Goal: Task Accomplishment & Management: Manage account settings

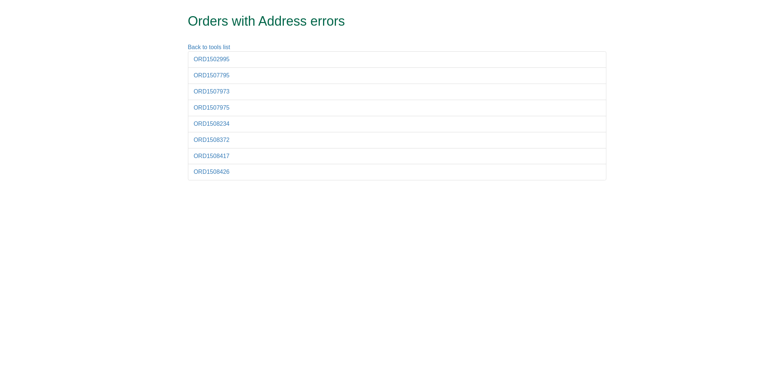
click at [728, 59] on form "Orders with Address errors Back to tools list ORD1502995 ORD1507795 ORD1507973 …" at bounding box center [391, 94] width 783 height 188
click at [206, 58] on link "ORD1502995" at bounding box center [212, 59] width 36 height 6
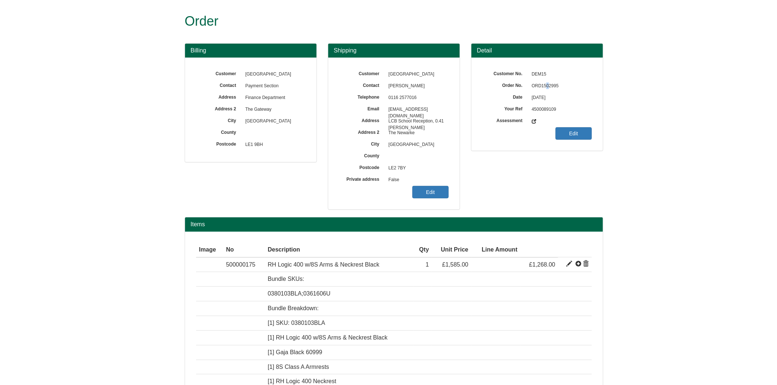
click at [547, 86] on span "ORD1502995" at bounding box center [560, 86] width 64 height 12
click at [548, 85] on span "ORD1502995" at bounding box center [560, 86] width 64 height 12
click at [421, 188] on link "Edit" at bounding box center [430, 192] width 36 height 12
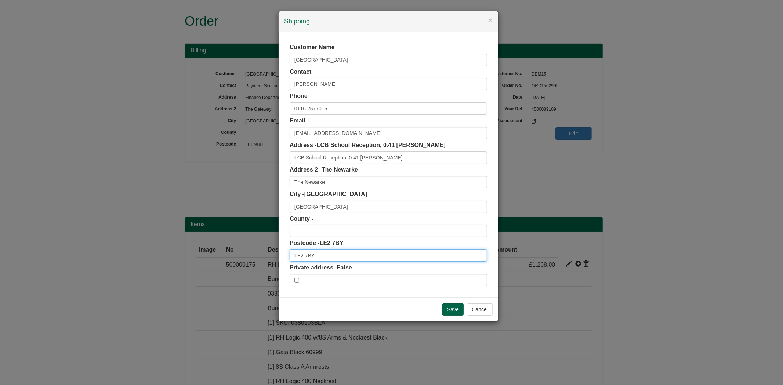
drag, startPoint x: 336, startPoint y: 258, endPoint x: 239, endPoint y: 258, distance: 96.9
click at [239, 258] on div "× Shipping Customer Name De Montfort University Contact Lisa J Evans Phone 0116…" at bounding box center [391, 192] width 783 height 385
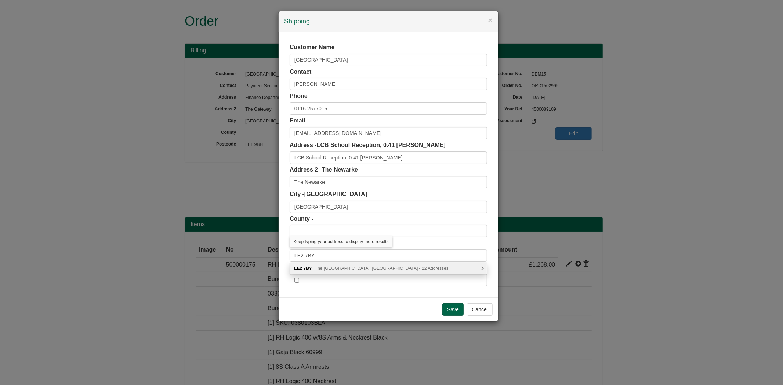
click at [341, 269] on span "The Newarke, Leicester - 22 Addresses" at bounding box center [382, 268] width 134 height 5
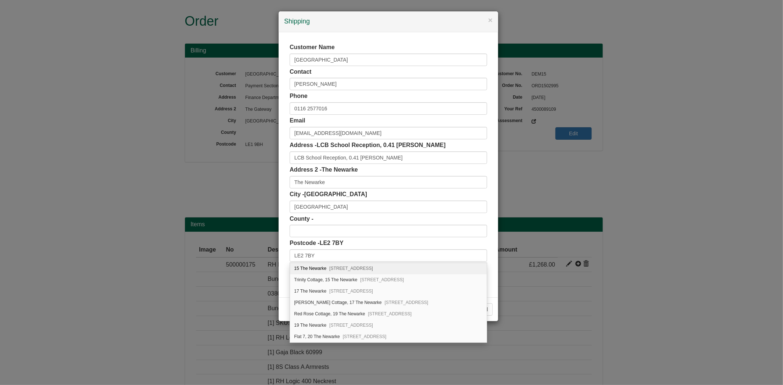
click at [440, 246] on div "Postcode - LE2 7BY LE2 7BY" at bounding box center [388, 250] width 197 height 23
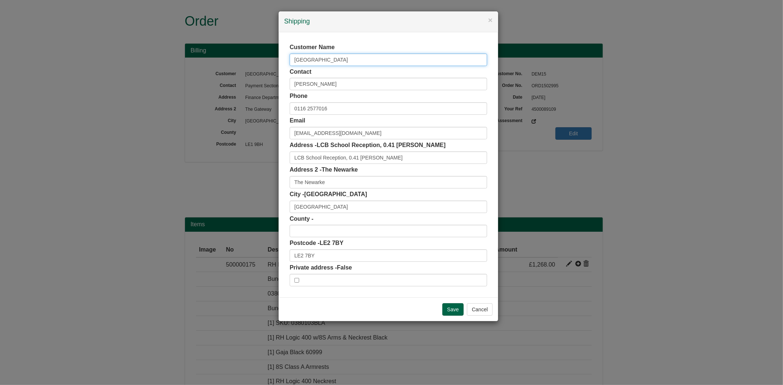
drag, startPoint x: 359, startPoint y: 63, endPoint x: 261, endPoint y: 56, distance: 98.2
click at [261, 59] on div "× Shipping Customer Name De Montfort University Contact Lisa J Evans Phone 0116…" at bounding box center [391, 192] width 783 height 385
drag, startPoint x: 346, startPoint y: 177, endPoint x: 265, endPoint y: 185, distance: 81.5
click at [265, 185] on div "× Shipping Customer Name De Montfort University Contact Lisa J Evans Phone 0116…" at bounding box center [391, 192] width 783 height 385
drag, startPoint x: 294, startPoint y: 156, endPoint x: 361, endPoint y: 155, distance: 66.8
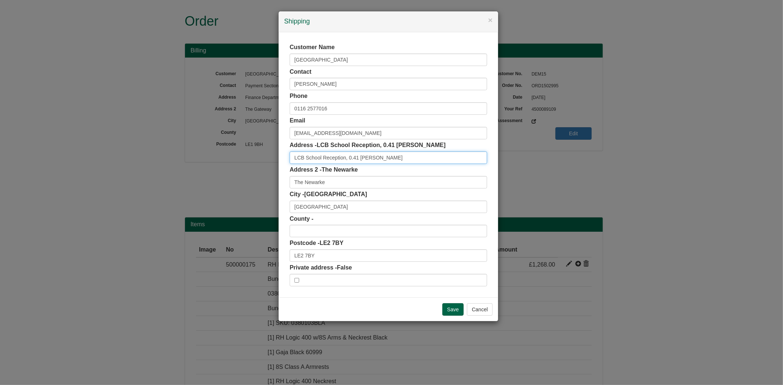
click at [361, 155] on input "LCB School Reception, 0.41 Hugh Aston" at bounding box center [388, 158] width 197 height 12
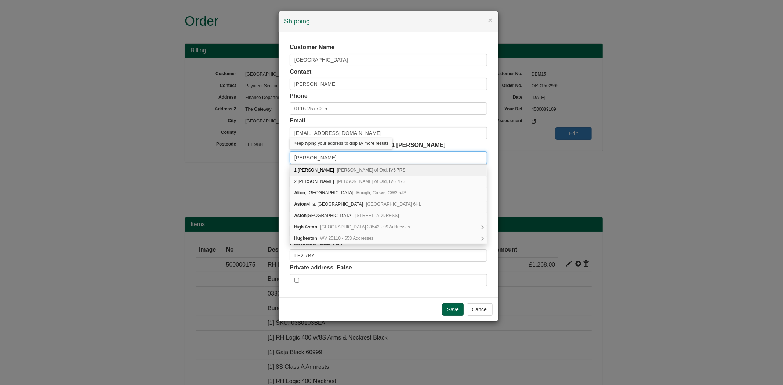
click at [364, 156] on input "Hugh Aston" at bounding box center [388, 158] width 197 height 12
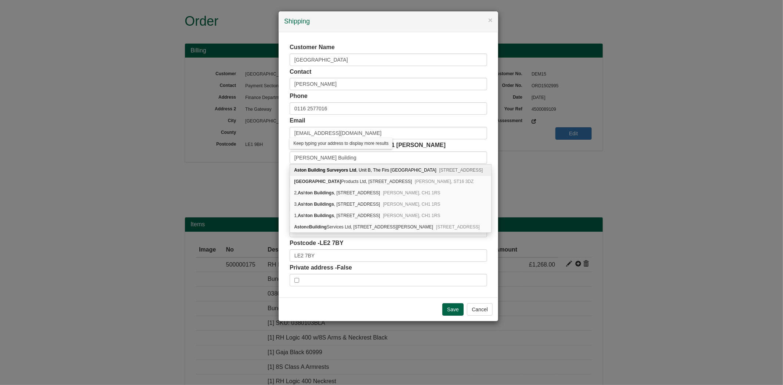
click at [287, 162] on div "Customer Name De Montfort University Contact Lisa J Evans Phone 0116 2577016 Em…" at bounding box center [389, 164] width 220 height 265
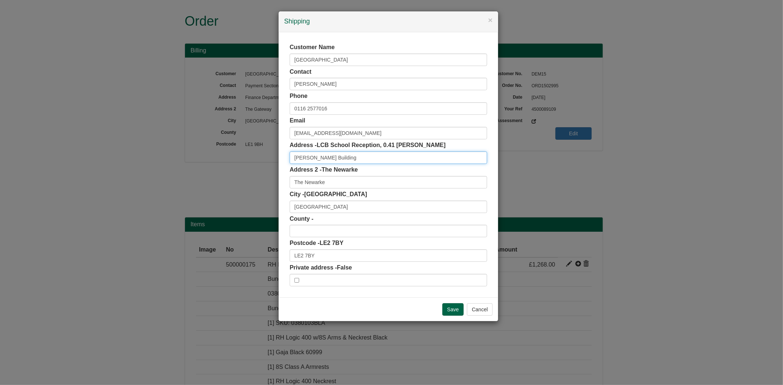
click at [377, 159] on input "Hugh Aston Building" at bounding box center [388, 158] width 197 height 12
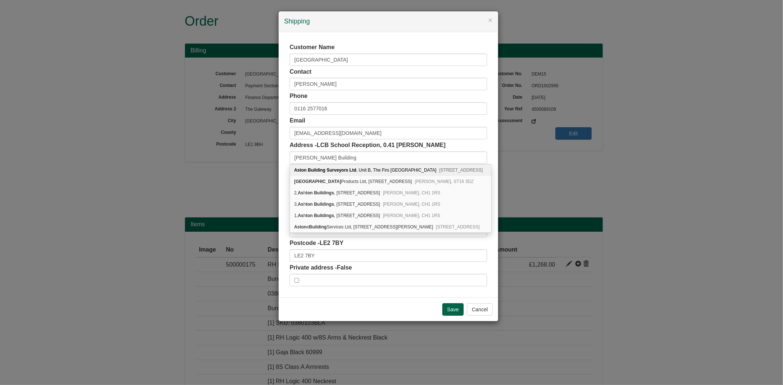
click at [281, 154] on div "Customer Name De Montfort University Contact Lisa J Evans Phone 0116 2577016 Em…" at bounding box center [389, 164] width 220 height 265
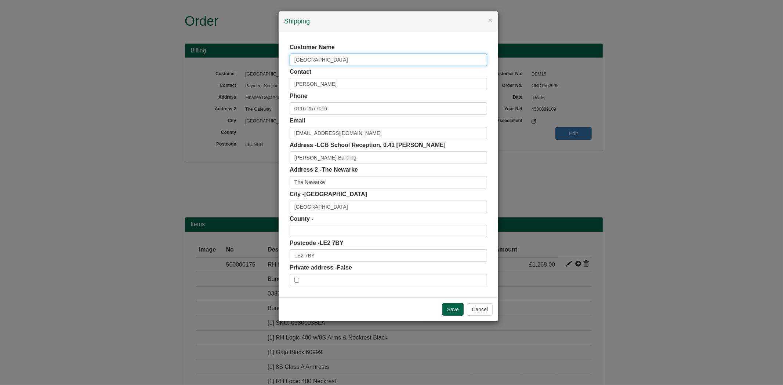
drag, startPoint x: 344, startPoint y: 60, endPoint x: 267, endPoint y: 61, distance: 77.1
click at [267, 61] on div "× Shipping Customer Name De Montfort University Contact Lisa J Evans Phone 0116…" at bounding box center [391, 192] width 783 height 385
click at [294, 158] on input "Hugh Aston Building" at bounding box center [388, 158] width 197 height 12
paste input "De Montfort University"
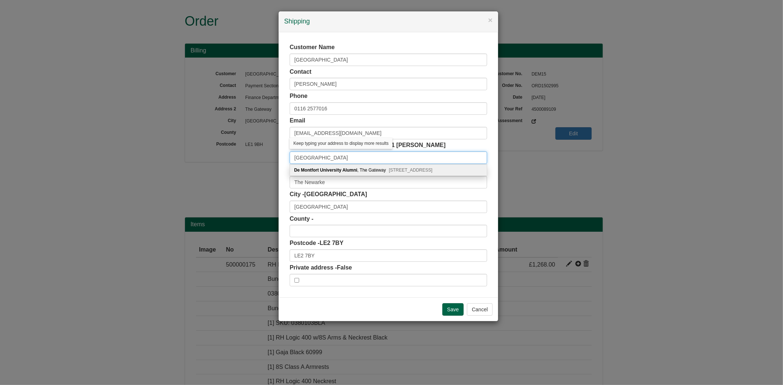
drag, startPoint x: 345, startPoint y: 158, endPoint x: 432, endPoint y: 149, distance: 87.5
click at [415, 158] on input "De Montfort UniversityHugh Aston Building" at bounding box center [388, 158] width 197 height 12
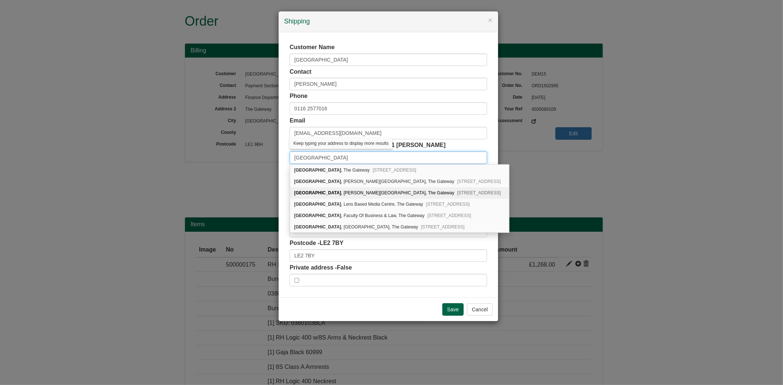
scroll to position [0, 0]
type input "De Montfort University"
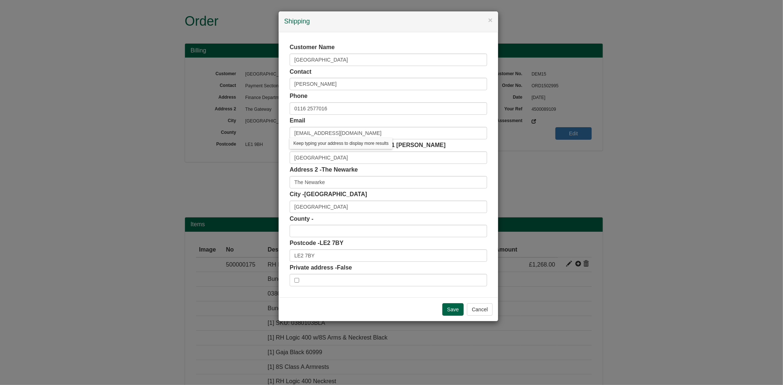
click at [285, 177] on div "Customer Name De Montfort University Contact Lisa J Evans Phone 0116 2577016 Em…" at bounding box center [389, 164] width 220 height 265
click at [295, 181] on input "The Newarke" at bounding box center [388, 182] width 197 height 12
paste input "Hugh Aston Building"
drag, startPoint x: 318, startPoint y: 255, endPoint x: 248, endPoint y: 254, distance: 70.1
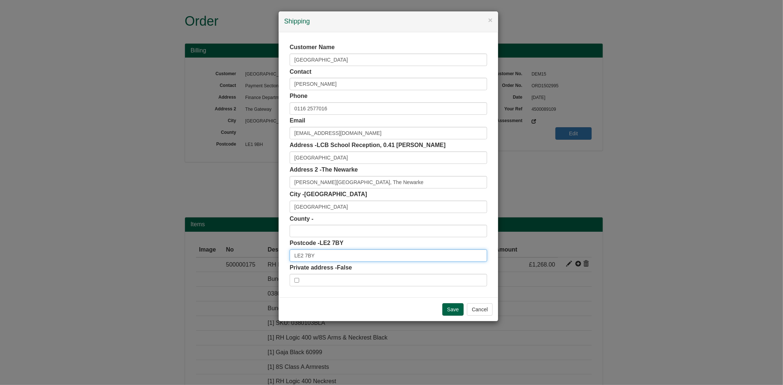
click at [262, 258] on div "× Shipping Customer Name De Montfort University Contact Lisa J Evans Phone 0116…" at bounding box center [391, 192] width 783 height 385
drag, startPoint x: 345, startPoint y: 182, endPoint x: 228, endPoint y: 182, distance: 117.5
click at [232, 189] on div "× Shipping Customer Name De Montfort University Contact Lisa J Evans Phone 0116…" at bounding box center [391, 192] width 783 height 385
type input "The Newarke"
drag, startPoint x: 368, startPoint y: 156, endPoint x: 240, endPoint y: 171, distance: 128.3
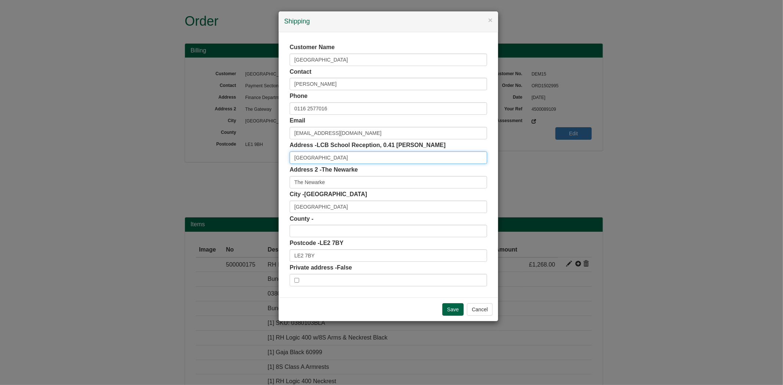
click at [241, 171] on div "× Shipping Customer Name De Montfort University Contact Lisa J Evans Phone 0116…" at bounding box center [391, 192] width 783 height 385
paste input "Hugh Aston Building,"
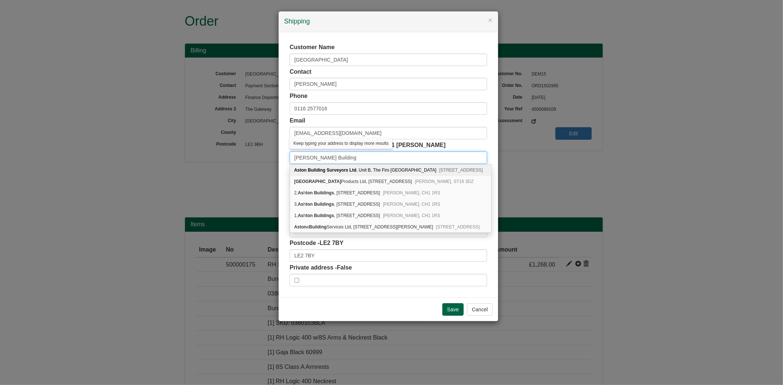
type input "Hugh Aston Building"
click at [282, 151] on div "Customer Name De Montfort University Contact Lisa J Evans Phone 0116 2577016 Em…" at bounding box center [389, 164] width 220 height 265
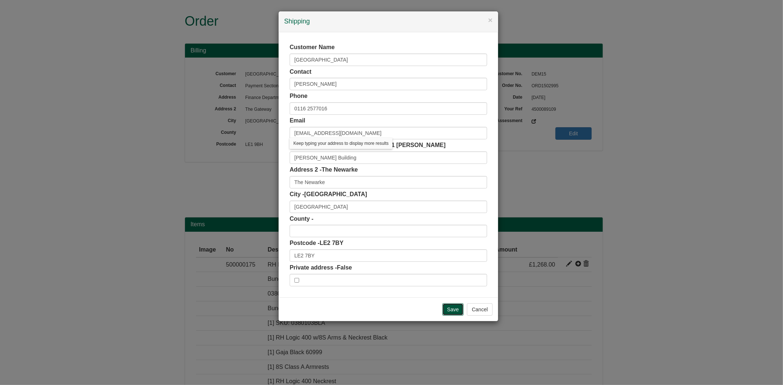
click at [443, 308] on input "Save" at bounding box center [452, 310] width 21 height 12
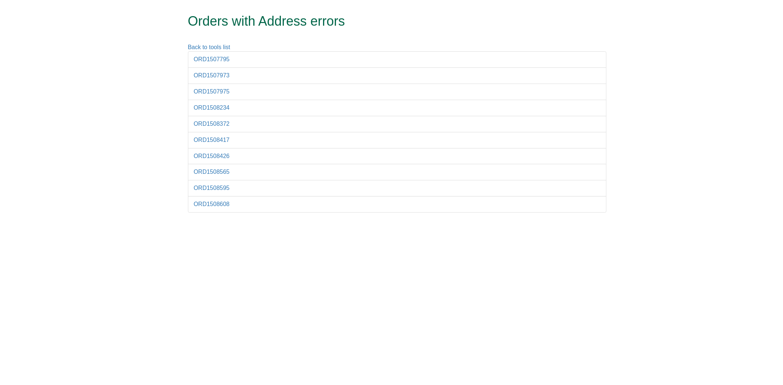
click at [208, 63] on li "ORD1507795" at bounding box center [397, 59] width 418 height 17
click at [207, 60] on link "ORD1507795" at bounding box center [212, 59] width 36 height 6
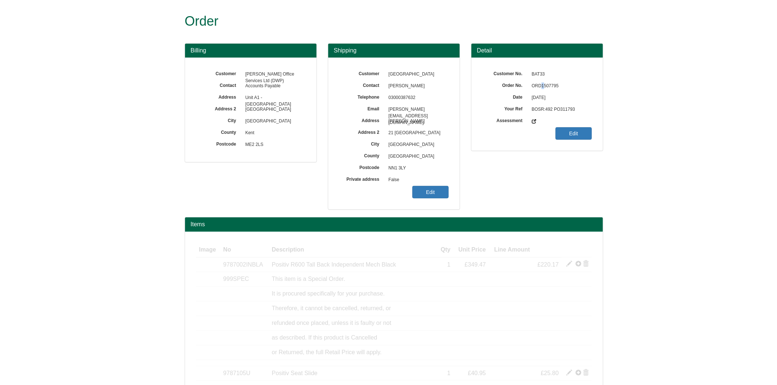
click at [541, 85] on span "ORD1507795" at bounding box center [560, 86] width 64 height 12
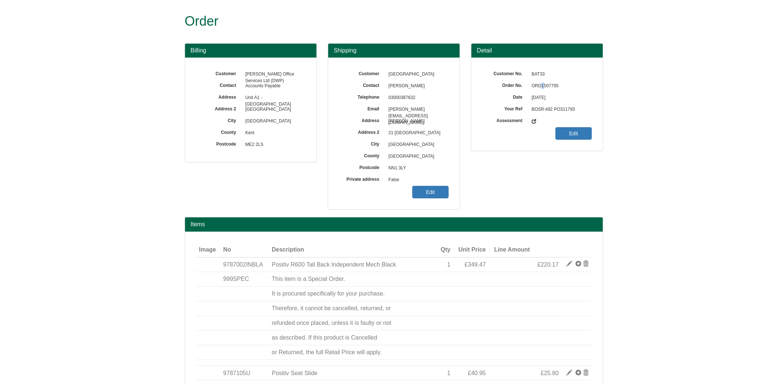
click at [541, 85] on span "ORD1507795" at bounding box center [560, 86] width 64 height 12
click at [439, 189] on link "Edit" at bounding box center [430, 192] width 36 height 12
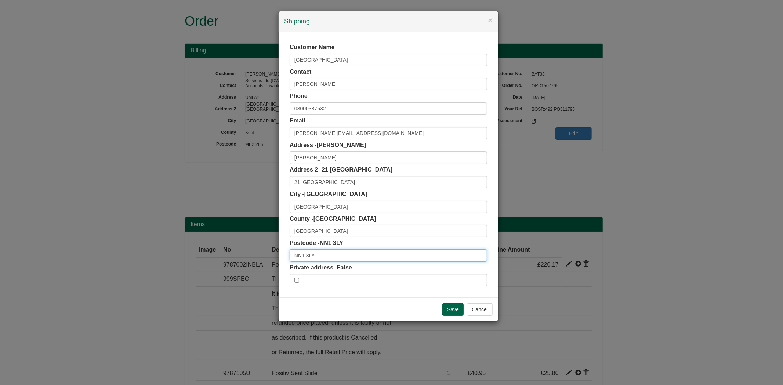
drag, startPoint x: 325, startPoint y: 257, endPoint x: 252, endPoint y: 259, distance: 73.5
click at [250, 260] on div "× Shipping Customer Name Northampton Job Centre Contact Lee Harrison Phone 0300…" at bounding box center [391, 192] width 783 height 385
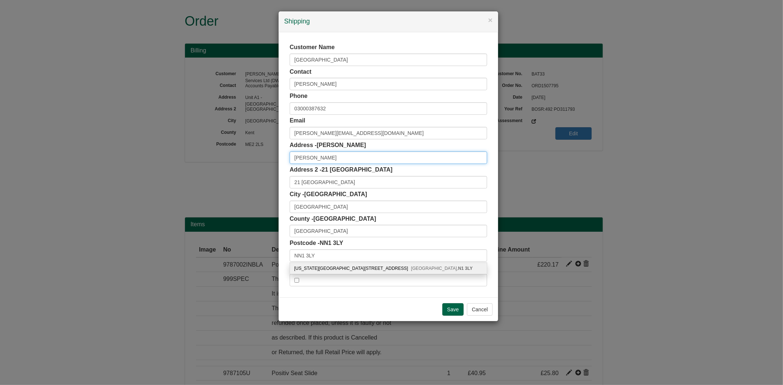
click at [333, 162] on input "Frances House" at bounding box center [388, 158] width 197 height 12
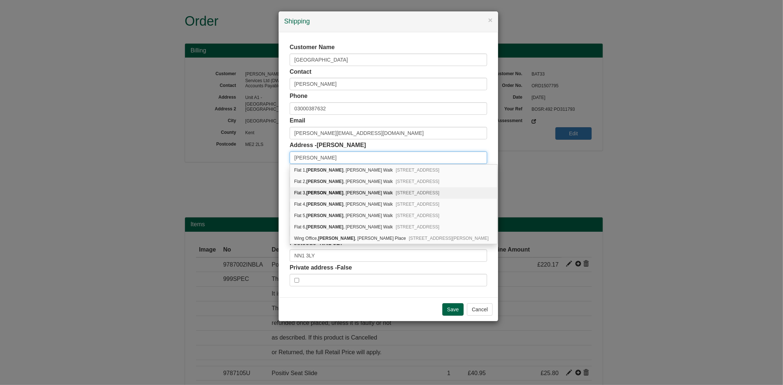
scroll to position [0, 0]
type input "Frances House"
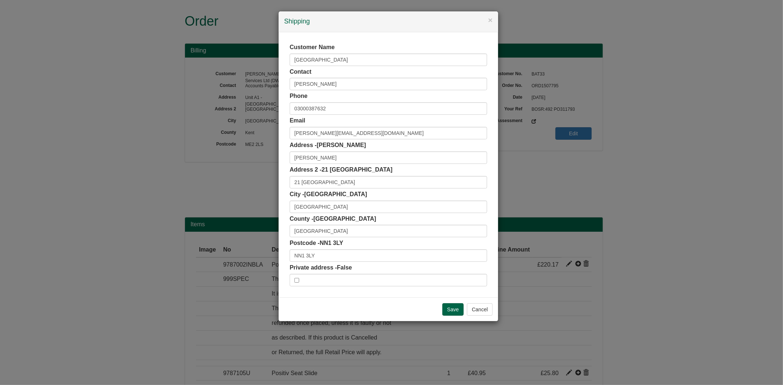
click at [287, 171] on div "Customer Name Northampton Job Centre Contact Lee Harrison Phone 03000387632 Ema…" at bounding box center [389, 164] width 220 height 265
drag, startPoint x: 339, startPoint y: 160, endPoint x: 353, endPoint y: 81, distance: 80.9
click at [235, 160] on div "× Shipping Customer Name Northampton Job Centre Contact Lee Harrison Phone 0300…" at bounding box center [391, 192] width 783 height 385
drag, startPoint x: 337, startPoint y: 182, endPoint x: 249, endPoint y: 173, distance: 89.0
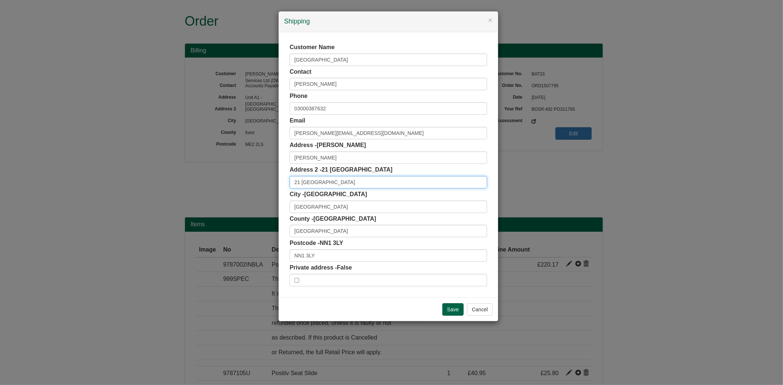
click at [248, 175] on div "× Shipping Customer Name Northampton Job Centre Contact Lee Harrison Phone 0300…" at bounding box center [391, 192] width 783 height 385
drag, startPoint x: 331, startPoint y: 145, endPoint x: 337, endPoint y: 155, distance: 11.5
click at [331, 146] on span "Frances House" at bounding box center [341, 145] width 49 height 6
drag, startPoint x: 337, startPoint y: 155, endPoint x: 239, endPoint y: 149, distance: 97.8
click at [238, 157] on div "× Shipping Customer Name Northampton Job Centre Contact Lee Harrison Phone 0300…" at bounding box center [391, 192] width 783 height 385
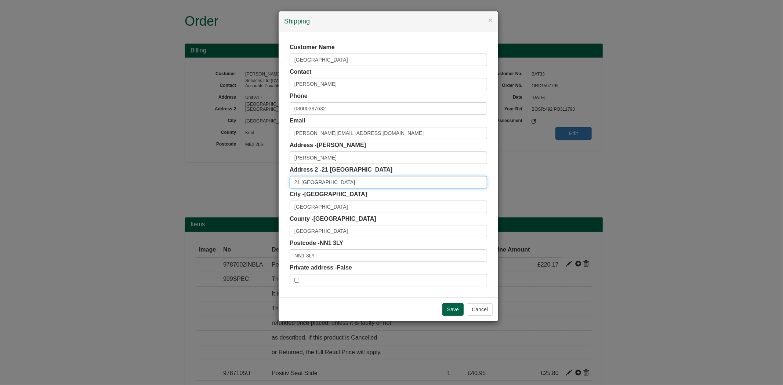
drag, startPoint x: 356, startPoint y: 184, endPoint x: 273, endPoint y: 182, distance: 83.0
click at [272, 186] on div "× Shipping Customer Name Northampton Job Centre Contact Lee Harrison Phone 0300…" at bounding box center [391, 192] width 783 height 385
drag, startPoint x: 352, startPoint y: 59, endPoint x: 277, endPoint y: 60, distance: 75.3
click at [277, 60] on div "× Shipping Customer Name Northampton Job Centre Contact Lee Harrison Phone 0300…" at bounding box center [391, 192] width 783 height 385
drag, startPoint x: 342, startPoint y: 158, endPoint x: 272, endPoint y: 158, distance: 70.5
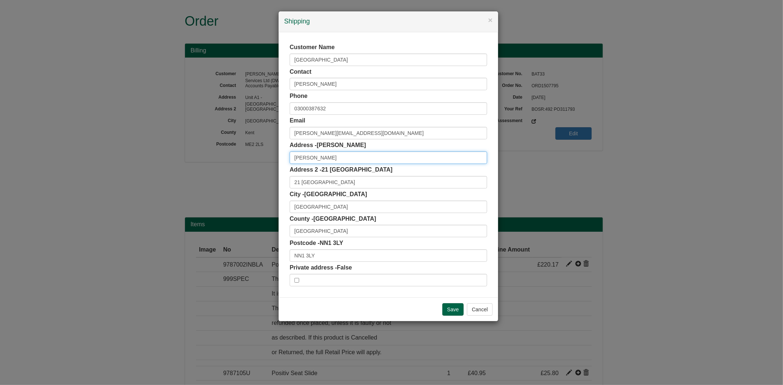
click at [272, 158] on div "× Shipping Customer Name Northampton Job Centre Contact Lee Harrison Phone 0300…" at bounding box center [391, 192] width 783 height 385
drag, startPoint x: 343, startPoint y: 182, endPoint x: 275, endPoint y: 171, distance: 68.4
click at [276, 178] on div "× Shipping Customer Name Northampton Job Centre Contact Lee Harrison Phone 0300…" at bounding box center [391, 192] width 783 height 385
drag, startPoint x: 339, startPoint y: 207, endPoint x: 233, endPoint y: 122, distance: 136.0
click at [286, 207] on div "Customer Name Northampton Job Centre Contact Lee Harrison Phone 03000387632 Ema…" at bounding box center [389, 164] width 220 height 265
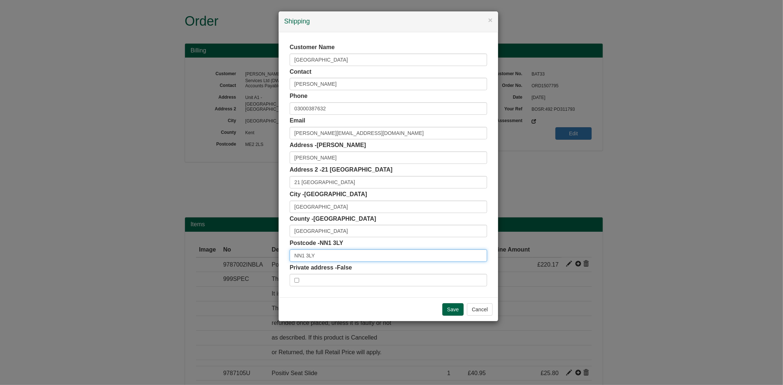
drag, startPoint x: 330, startPoint y: 260, endPoint x: 230, endPoint y: 132, distance: 162.1
click at [272, 257] on div "× Shipping Customer Name Northampton Job Centre Contact Lee Harrison Phone 0300…" at bounding box center [391, 192] width 783 height 385
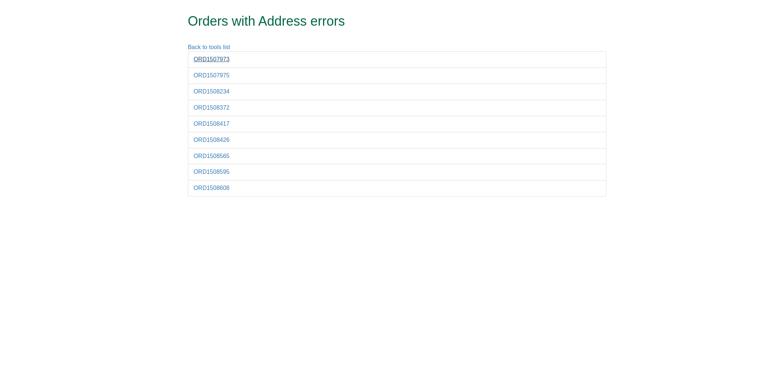
click at [209, 57] on li "ORD1507973" at bounding box center [397, 59] width 418 height 17
click at [210, 57] on link "ORD1507973" at bounding box center [212, 59] width 36 height 6
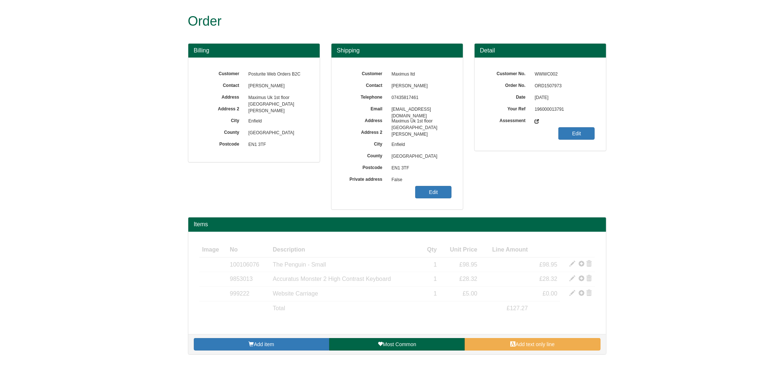
click at [552, 90] on span "ORD1507973" at bounding box center [563, 86] width 64 height 12
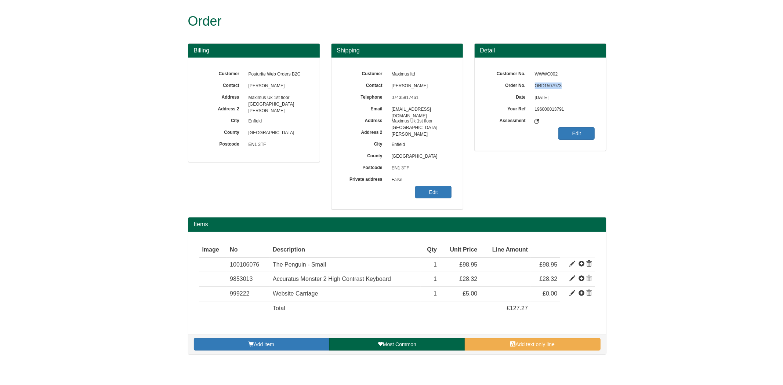
click at [552, 90] on span "ORD1507973" at bounding box center [563, 86] width 64 height 12
copy span "ORD1507973"
click at [437, 194] on link "Edit" at bounding box center [433, 192] width 36 height 12
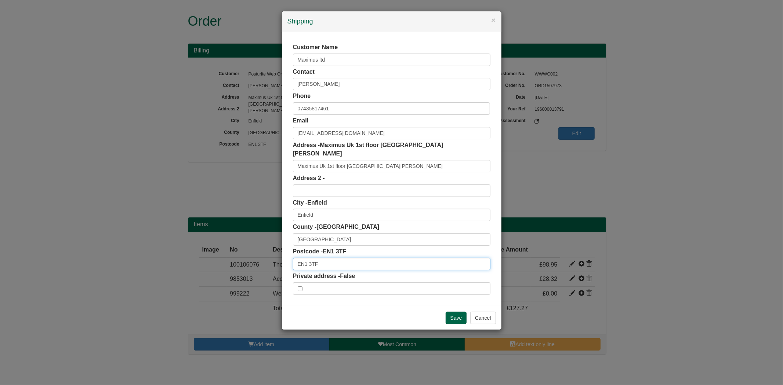
click at [325, 258] on input "EN1 3TF" at bounding box center [391, 264] width 197 height 12
click at [323, 267] on span "River Front, Enfield - 13 Addresses" at bounding box center [352, 268] width 68 height 5
type input "EN1 3TF"
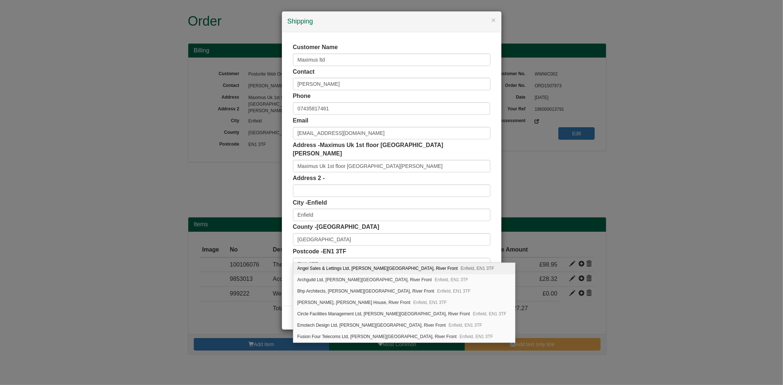
drag, startPoint x: 285, startPoint y: 226, endPoint x: 299, endPoint y: 192, distance: 36.7
click at [285, 226] on div "Customer Name Maximus ltd Contact Jacqueline Grant Phone 07435817461 Email JGra…" at bounding box center [392, 169] width 220 height 274
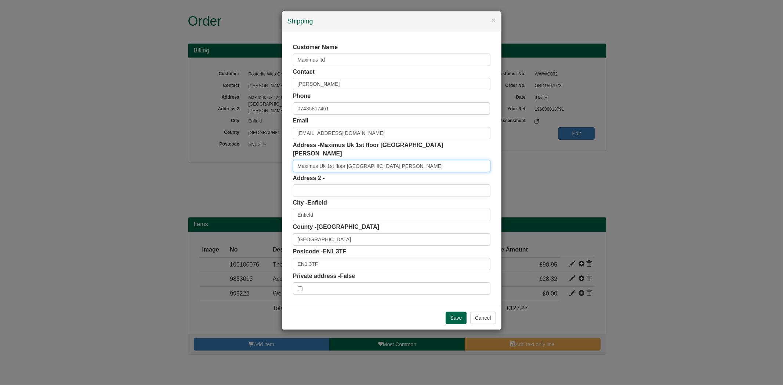
click at [428, 160] on input "Maximus Uk 1st floor 1st Floor Nicholas House, Riv" at bounding box center [391, 166] width 197 height 12
drag, startPoint x: 331, startPoint y: 157, endPoint x: 367, endPoint y: 159, distance: 36.0
click at [392, 161] on input "Maximus Uk 1st floor 1st Floor Nicholas House, Riv" at bounding box center [391, 166] width 197 height 12
drag, startPoint x: 327, startPoint y: 157, endPoint x: 505, endPoint y: 164, distance: 178.2
click at [500, 166] on div "Customer Name Maximus ltd Contact Jacqueline Grant Phone 07435817461 Email JGra…" at bounding box center [392, 169] width 220 height 274
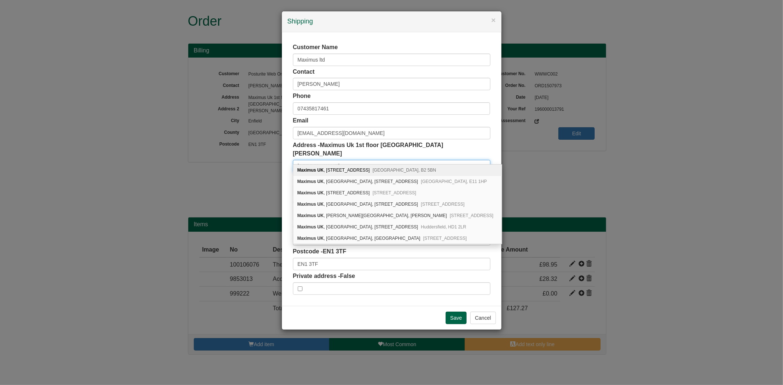
scroll to position [0, 0]
paste input "1st floor 1st Floor Nicholas House, Riv"
type input "Maximus Uk 1st floor 1st Floor Nicholas House, Riv"
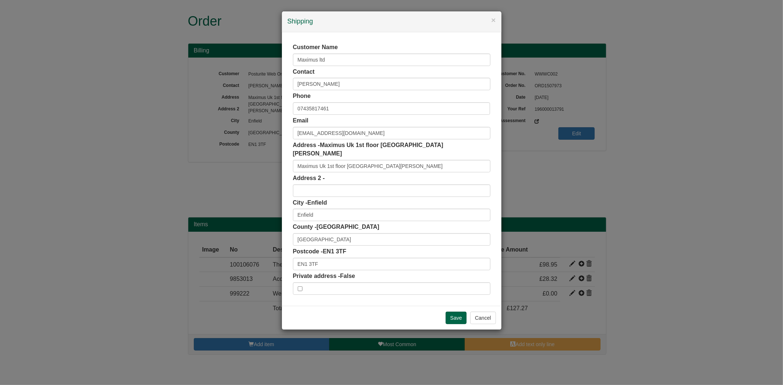
click at [289, 147] on div "Customer Name Maximus ltd Contact Jacqueline Grant Phone 07435817461 Email JGra…" at bounding box center [392, 169] width 220 height 274
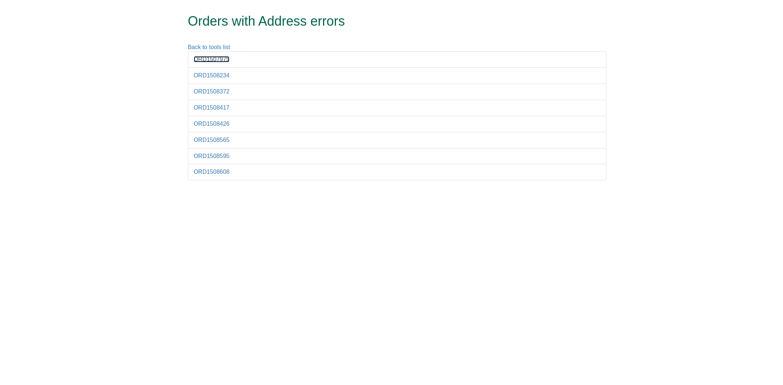
click at [224, 58] on link "ORD1507975" at bounding box center [212, 59] width 36 height 6
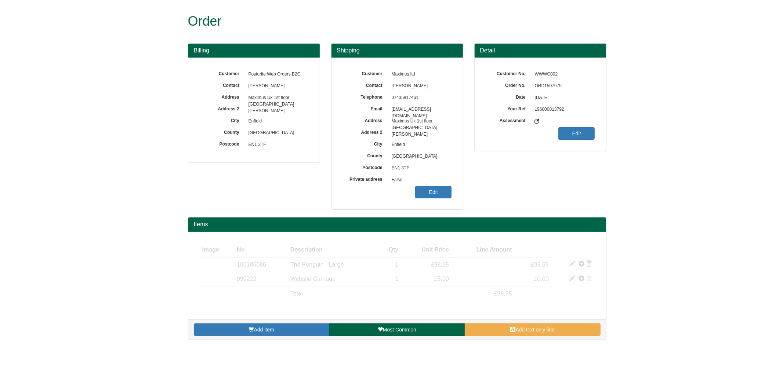
click at [552, 83] on span "ORD1507975" at bounding box center [563, 86] width 64 height 12
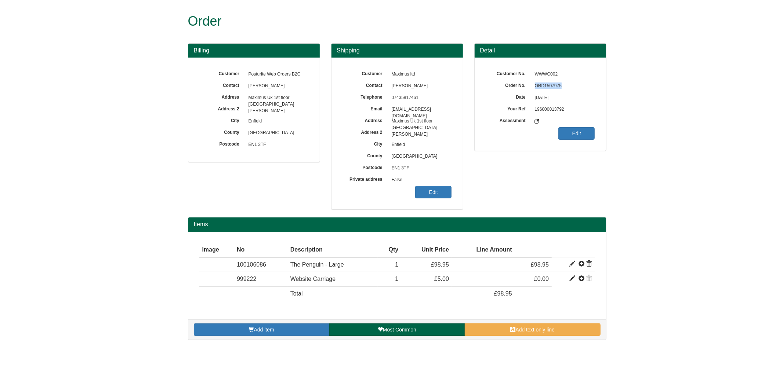
copy span "ORD1507975"
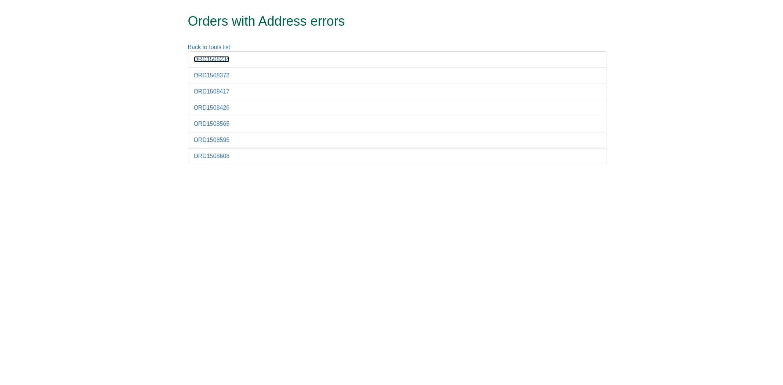
click at [211, 61] on link "ORD1508234" at bounding box center [212, 59] width 36 height 6
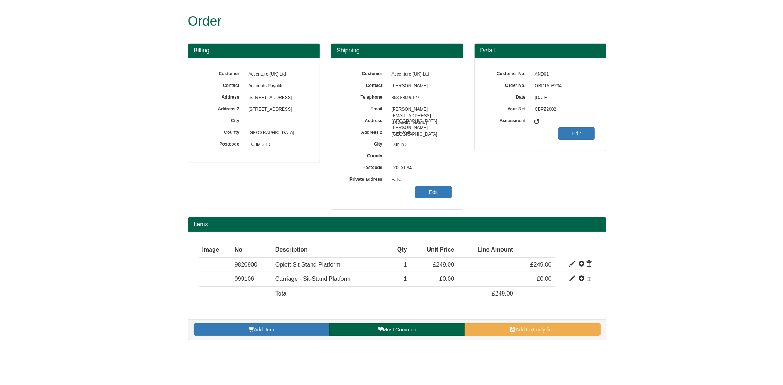
click at [542, 87] on span "ORD1508234" at bounding box center [563, 86] width 64 height 12
copy span "ORD1508234"
click at [437, 195] on link "Edit" at bounding box center [433, 192] width 36 height 12
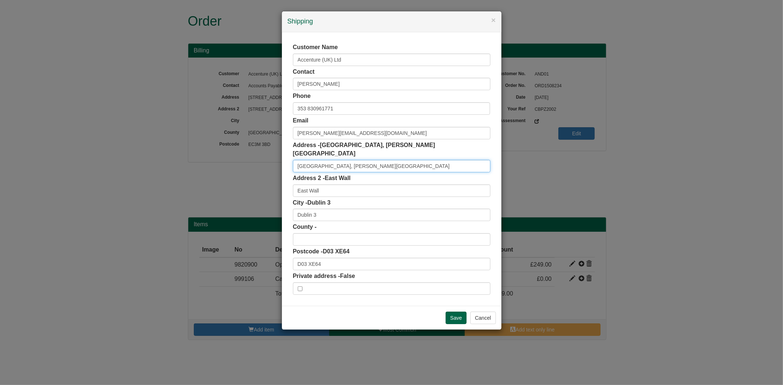
drag, startPoint x: 376, startPoint y: 158, endPoint x: 447, endPoint y: 159, distance: 70.8
click at [447, 160] on input "[GEOGRAPHIC_DATA], [PERSON_NAME][GEOGRAPHIC_DATA]" at bounding box center [391, 166] width 197 height 12
drag, startPoint x: 339, startPoint y: 181, endPoint x: 254, endPoint y: 185, distance: 84.9
click at [254, 185] on div "× Shipping Customer Name Accenture (UK) Ltd Contact [PERSON_NAME] Phone [PHONE_…" at bounding box center [391, 192] width 783 height 385
paste input "[PERSON_NAME] Rd"
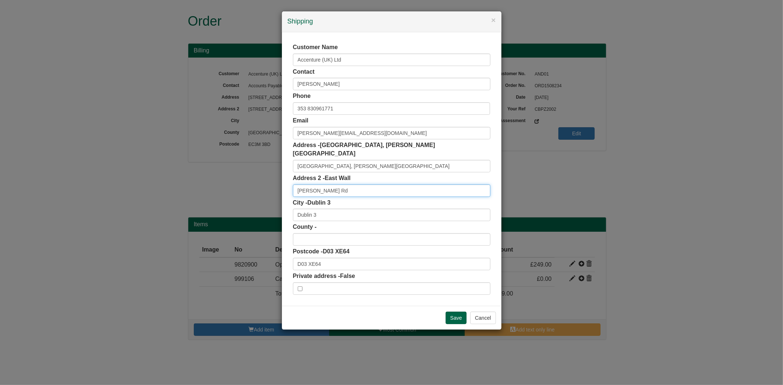
type input "[PERSON_NAME] Rd"
drag, startPoint x: 377, startPoint y: 156, endPoint x: 475, endPoint y: 155, distance: 98.4
click at [468, 160] on input "[GEOGRAPHIC_DATA], [PERSON_NAME][GEOGRAPHIC_DATA]" at bounding box center [391, 166] width 197 height 12
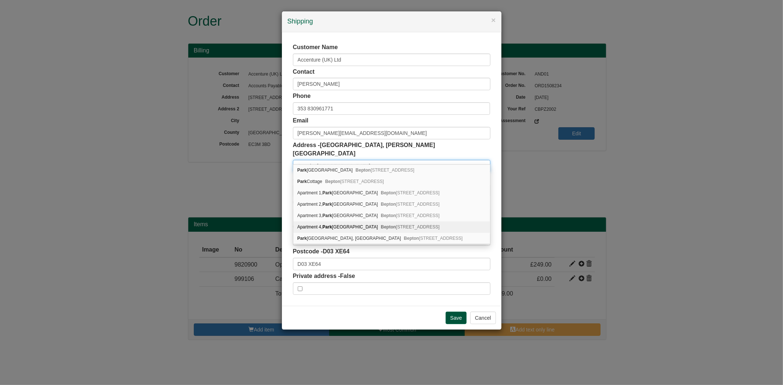
type input "Google, [GEOGRAPHIC_DATA]"
click at [455, 313] on input "Save" at bounding box center [456, 318] width 21 height 12
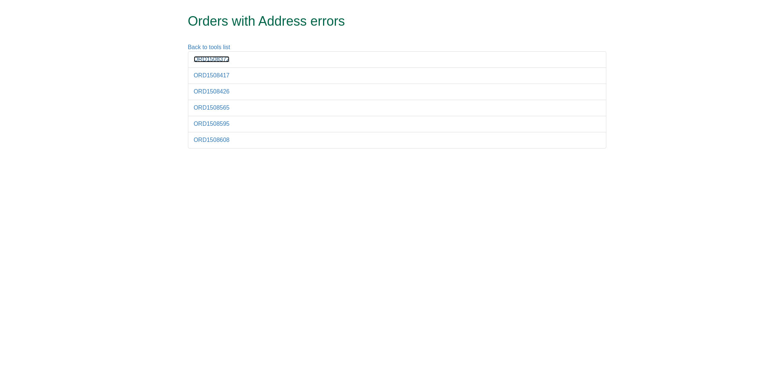
click at [207, 62] on link "ORD1508372" at bounding box center [212, 59] width 36 height 6
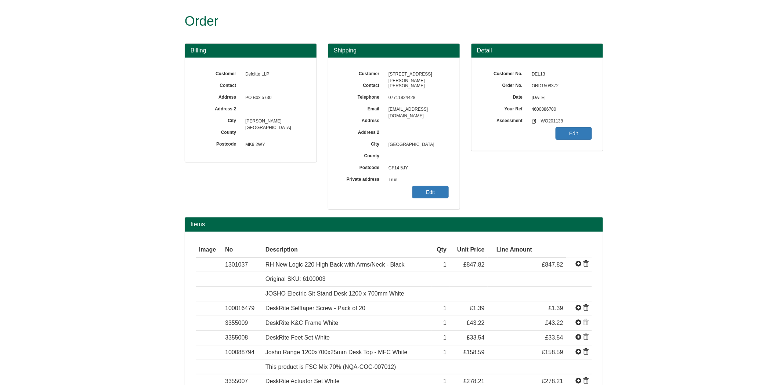
click at [551, 84] on span "ORD1508372" at bounding box center [560, 86] width 64 height 12
copy span "ORD1508372"
click at [429, 191] on link "Edit" at bounding box center [430, 192] width 36 height 12
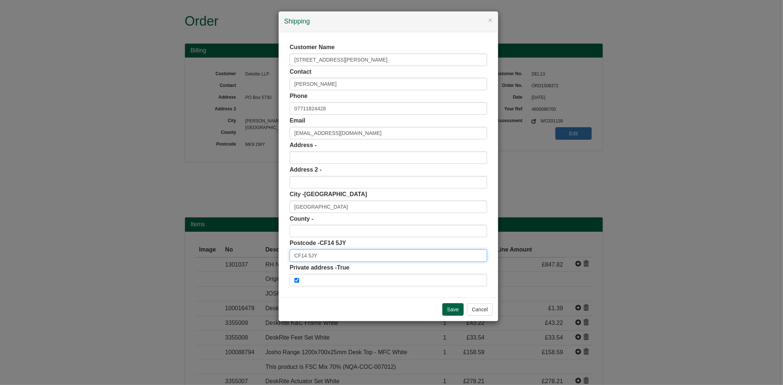
drag, startPoint x: 328, startPoint y: 257, endPoint x: 221, endPoint y: 259, distance: 106.8
click at [221, 259] on div "× Shipping Customer Name 85 Morris Avenue Contact Samantha Knapton Phone 077118…" at bounding box center [391, 192] width 783 height 385
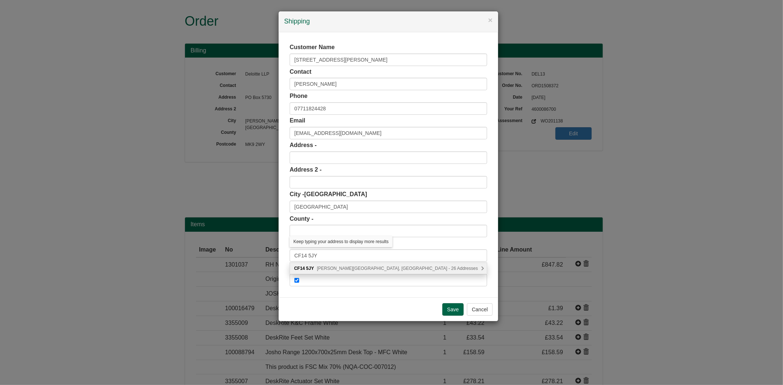
click at [353, 267] on span "Morris Avenue, Cardiff - 26 Addresses" at bounding box center [397, 268] width 161 height 5
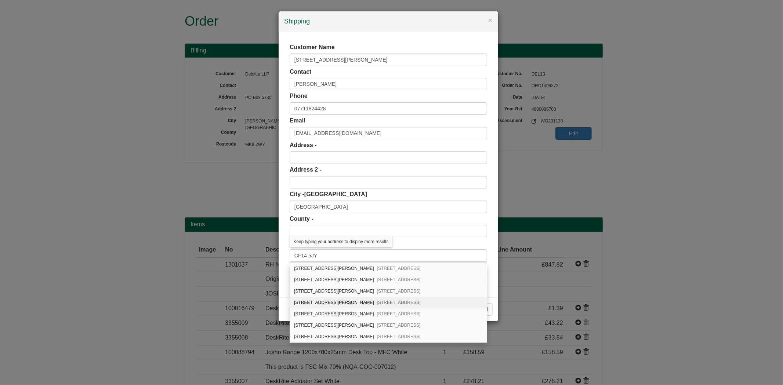
click at [377, 301] on span "Llanishen, Cardiff, CF14 5JY" at bounding box center [399, 302] width 44 height 5
type input "85 Morris Avenue"
type input "Llanishen"
type input "Cardiff"
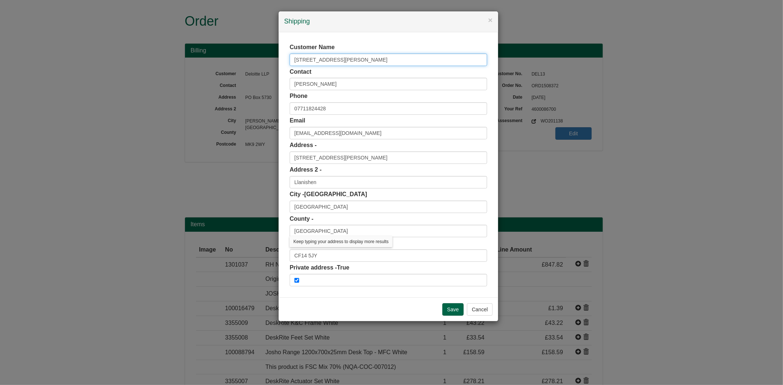
drag, startPoint x: 258, startPoint y: 66, endPoint x: 244, endPoint y: 68, distance: 14.1
click at [244, 68] on div "× Shipping Customer Name 85 Morris Avenue Contact Samantha Knapton Phone 077118…" at bounding box center [391, 192] width 783 height 385
click at [446, 306] on input "Save" at bounding box center [452, 310] width 21 height 12
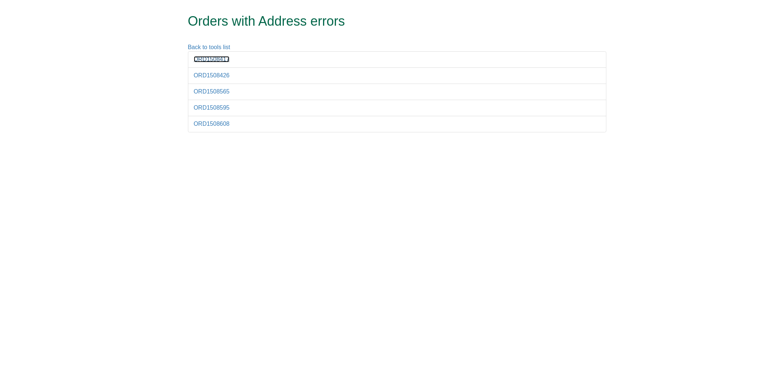
click at [216, 60] on link "ORD1508417" at bounding box center [212, 59] width 36 height 6
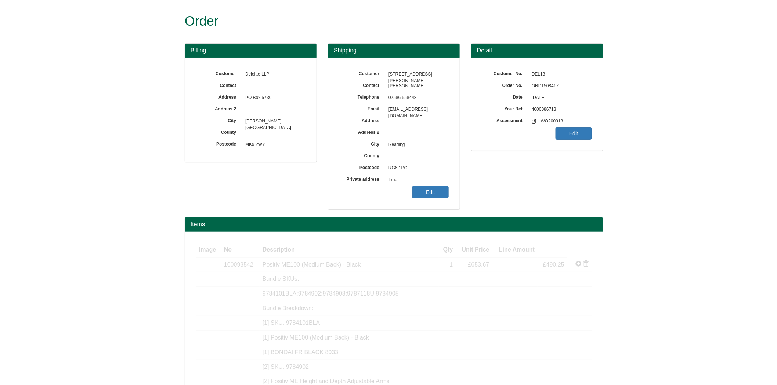
click at [553, 83] on span "ORD1508417" at bounding box center [560, 86] width 64 height 12
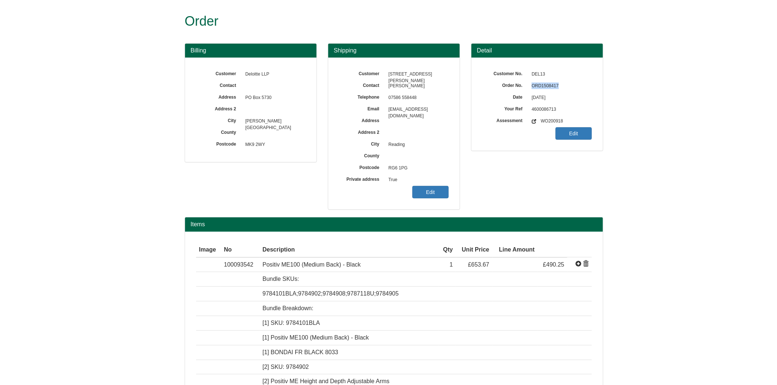
copy span "ORD1508417"
click at [431, 189] on link "Edit" at bounding box center [430, 192] width 36 height 12
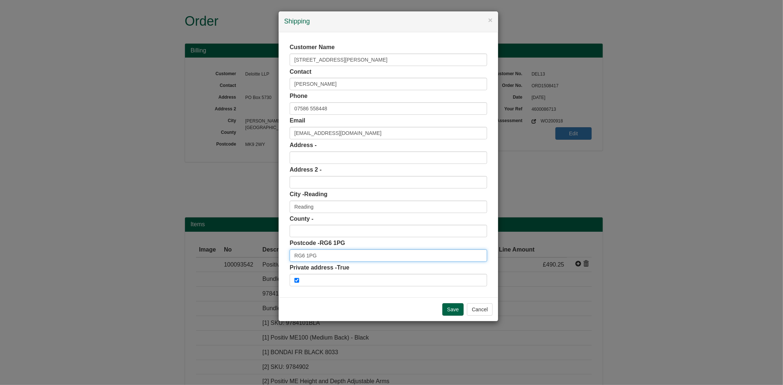
drag, startPoint x: 259, startPoint y: 255, endPoint x: 233, endPoint y: 251, distance: 26.4
click at [234, 254] on div "× Shipping Customer Name 113 St Peters Road Contact Hamza Mohammed Phone 07586 …" at bounding box center [391, 192] width 783 height 385
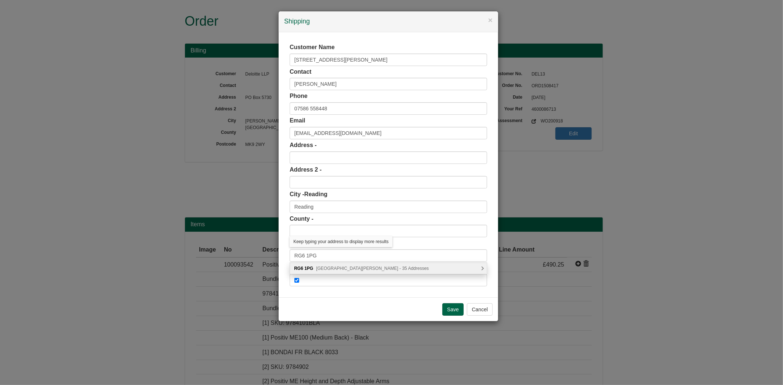
click at [355, 273] on div "RG6 1PG St. Peters Road, Reading - 35 Addresses" at bounding box center [388, 268] width 197 height 11
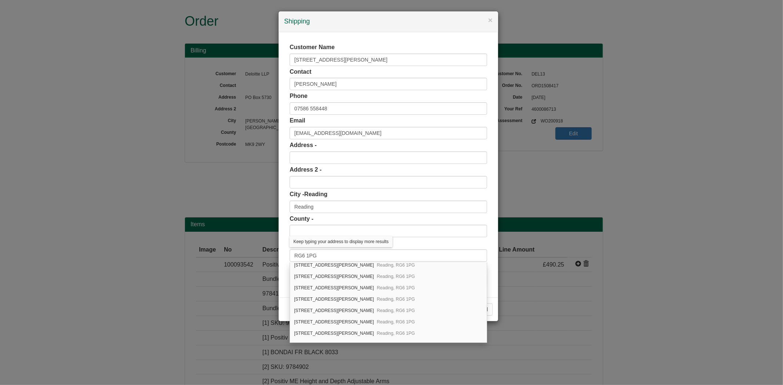
scroll to position [163, 0]
click at [327, 282] on div "113 St. Peters Road Reading, RG6 1PG" at bounding box center [388, 276] width 197 height 11
type input "113 St. Peters Road"
type input "Berkshire"
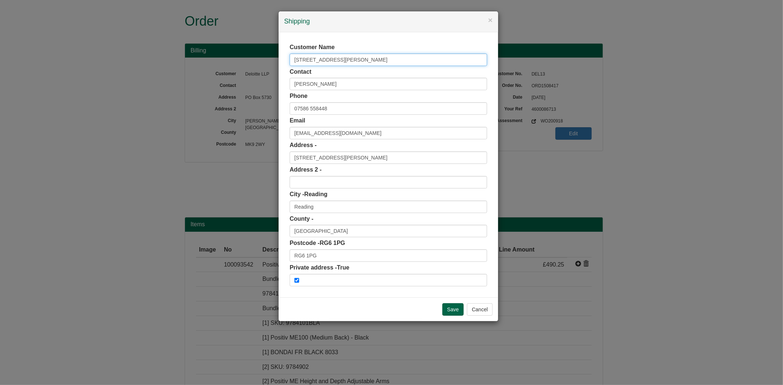
drag, startPoint x: 352, startPoint y: 62, endPoint x: 163, endPoint y: 54, distance: 189.2
click at [163, 54] on div "× Shipping Customer Name 113 St Peters Road Contact Hamza Mohammed Phone 07586 …" at bounding box center [391, 192] width 783 height 385
click at [447, 311] on input "Save" at bounding box center [452, 310] width 21 height 12
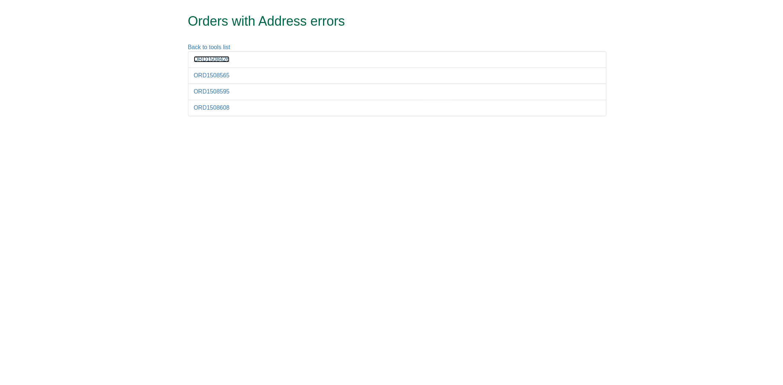
click at [208, 57] on link "ORD1508426" at bounding box center [212, 59] width 36 height 6
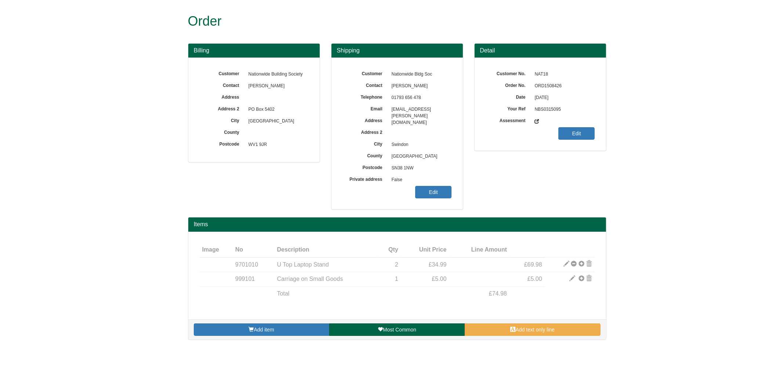
click at [554, 84] on span "ORD1508426" at bounding box center [563, 86] width 64 height 12
copy span "ORD1508426"
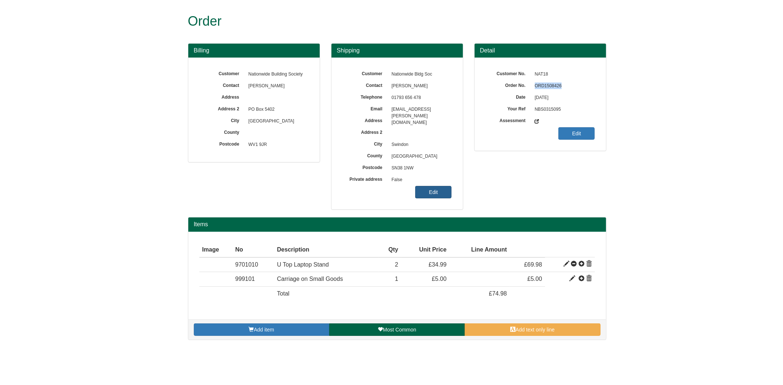
click at [438, 194] on link "Edit" at bounding box center [433, 192] width 36 height 12
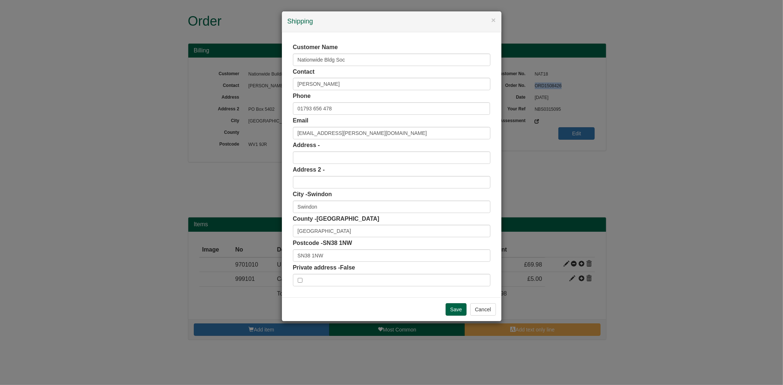
drag, startPoint x: 199, startPoint y: 244, endPoint x: 115, endPoint y: 244, distance: 83.7
click at [110, 244] on div "× Shipping Customer Name Nationwide Bldg Soc Contact Jordan Owen Phone 01793 65…" at bounding box center [391, 192] width 783 height 385
drag, startPoint x: 353, startPoint y: 260, endPoint x: 236, endPoint y: 255, distance: 117.2
click at [236, 255] on div "× Shipping Customer Name Nationwide Bldg Soc Contact Jordan Owen Phone 01793 65…" at bounding box center [391, 192] width 783 height 385
click at [339, 270] on span "Swindon - 10 Addresses" at bounding box center [345, 268] width 47 height 5
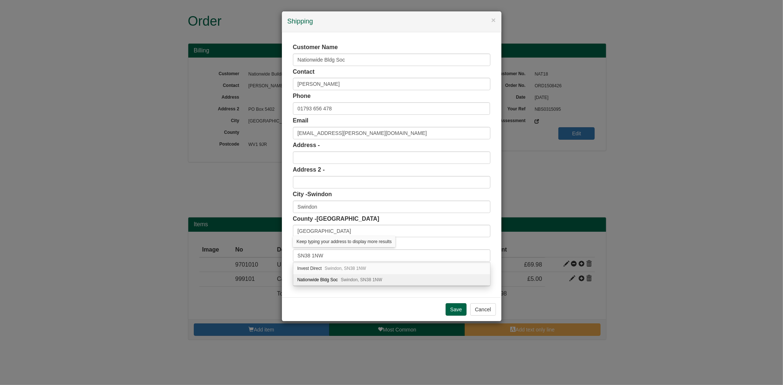
click at [344, 278] on span "Swindon, SN38 1NW" at bounding box center [361, 280] width 41 height 5
type input "Nationwide Bldg Soc"
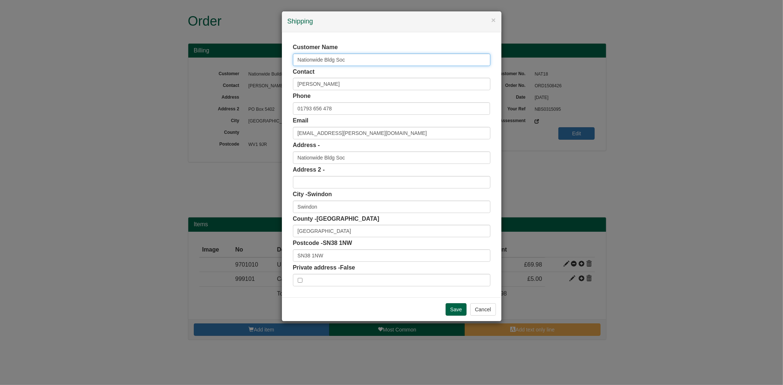
drag, startPoint x: 351, startPoint y: 59, endPoint x: 188, endPoint y: 74, distance: 164.0
click at [184, 74] on div "× Shipping Customer Name Nationwide Bldg Soc Contact Jordan Owen Phone 01793 65…" at bounding box center [391, 192] width 783 height 385
click at [375, 309] on div "Save Cancel" at bounding box center [392, 310] width 220 height 24
click at [448, 310] on input "Save" at bounding box center [456, 310] width 21 height 12
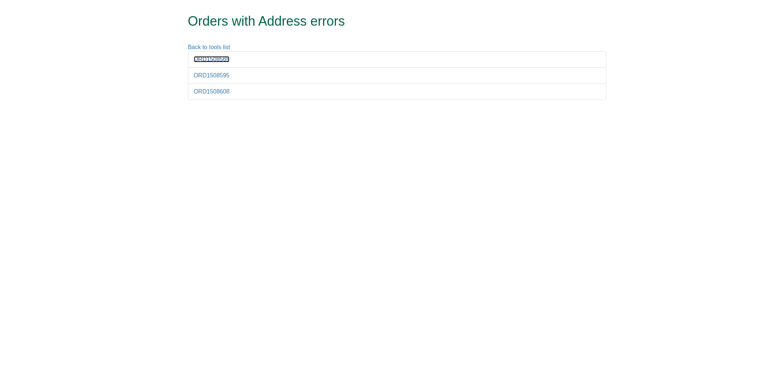
click at [217, 62] on link "ORD1508565" at bounding box center [212, 59] width 36 height 6
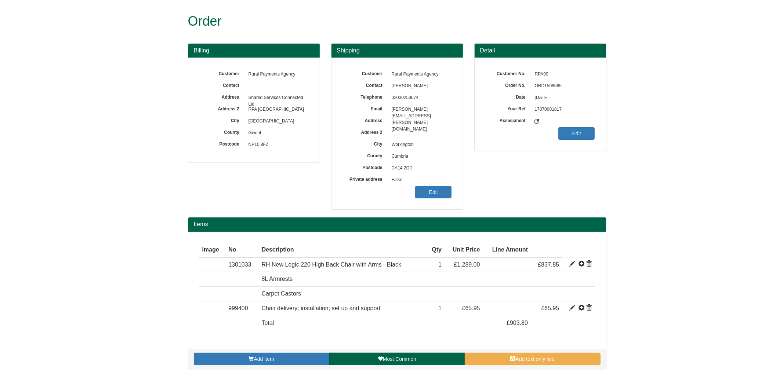
click at [551, 88] on span "ORD1508565" at bounding box center [563, 86] width 64 height 12
copy span "ORD1508565"
click at [435, 189] on link "Edit" at bounding box center [433, 192] width 36 height 12
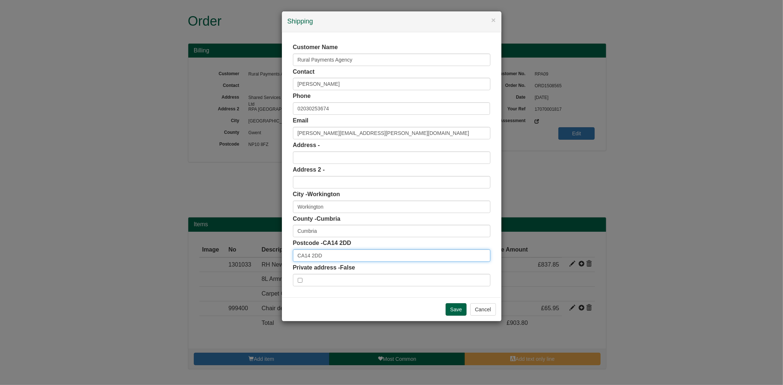
drag, startPoint x: 326, startPoint y: 250, endPoint x: 283, endPoint y: 261, distance: 44.6
click at [283, 261] on div "Customer Name Rural Payments Agency Contact Elaine Wilkinson Phone 02030253674 …" at bounding box center [392, 164] width 220 height 265
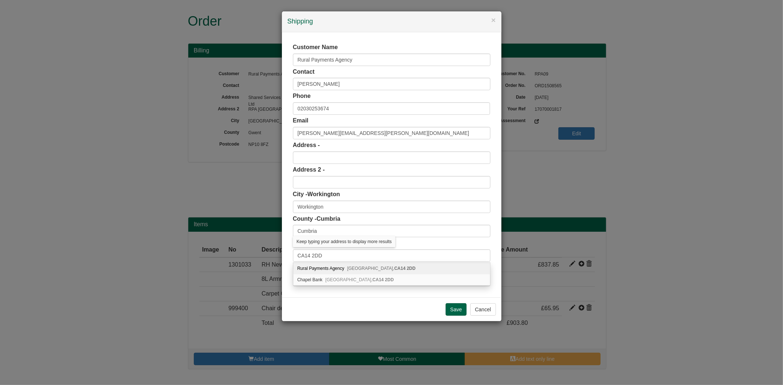
click at [348, 270] on span "Workington, CA14 2DD" at bounding box center [381, 268] width 68 height 5
type input "Rural Payments Agency"
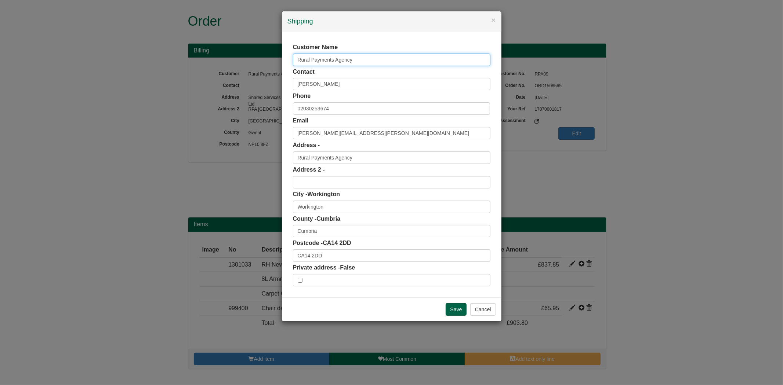
drag, startPoint x: 306, startPoint y: 61, endPoint x: 246, endPoint y: 77, distance: 62.5
click at [246, 77] on div "× Shipping Customer Name Rural Payments Agency Contact Elaine Wilkinson Phone 0…" at bounding box center [391, 192] width 783 height 385
click at [291, 86] on div "Customer Name Contact Elaine Wilkinson Phone 02030253674 Email Elaine.Wilkinson…" at bounding box center [392, 164] width 220 height 265
click at [456, 307] on input "Save" at bounding box center [456, 310] width 21 height 12
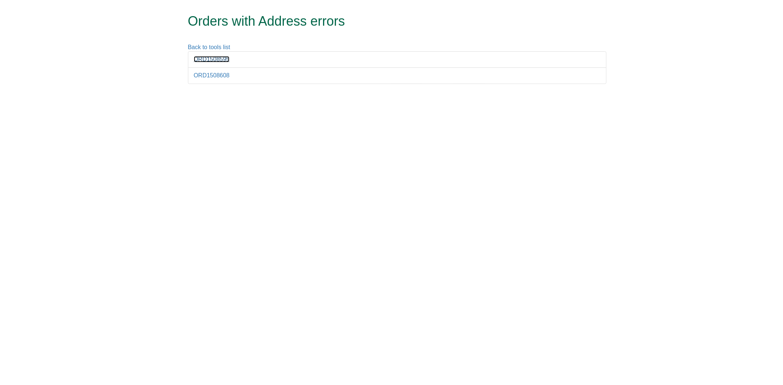
click at [223, 60] on link "ORD1508595" at bounding box center [212, 59] width 36 height 6
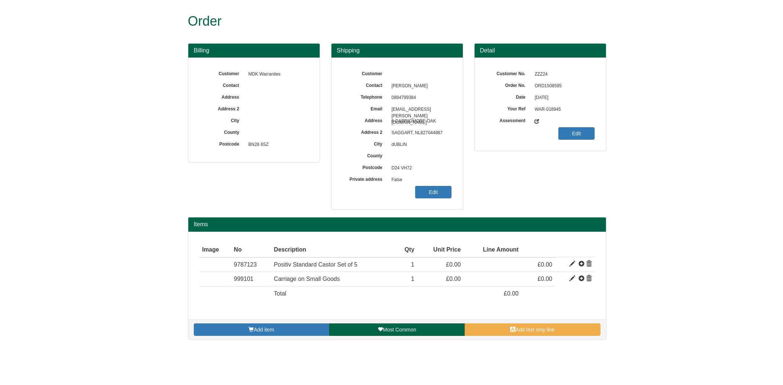
click at [547, 85] on span "ORD1508595" at bounding box center [563, 86] width 64 height 12
copy span "ORD1508595"
click at [438, 192] on link "Edit" at bounding box center [433, 192] width 36 height 12
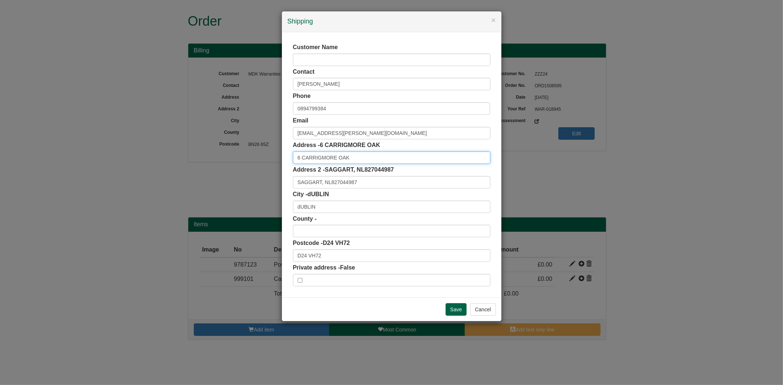
drag, startPoint x: 357, startPoint y: 153, endPoint x: 258, endPoint y: 162, distance: 99.1
click at [258, 162] on div "× Shipping Customer Name Contact Ami Anurag Dubey Phone 0894799384 Email ami.ni…" at bounding box center [391, 192] width 783 height 385
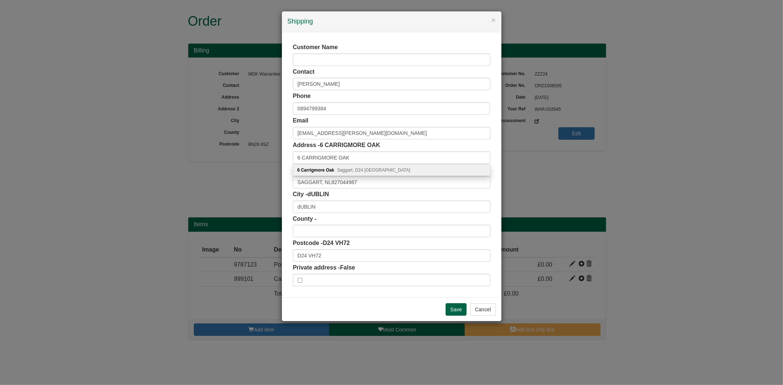
click at [330, 168] on b "Carrigmore Oak" at bounding box center [317, 170] width 33 height 5
type input "6 Carrigmore Oak"
type input "Saggart"
type input "Dublin"
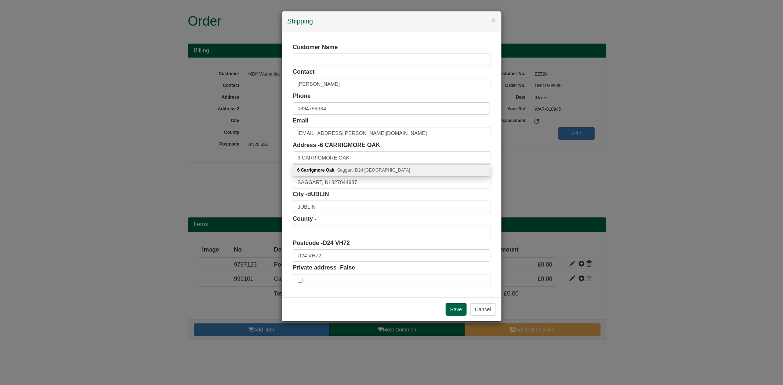
type input "D24"
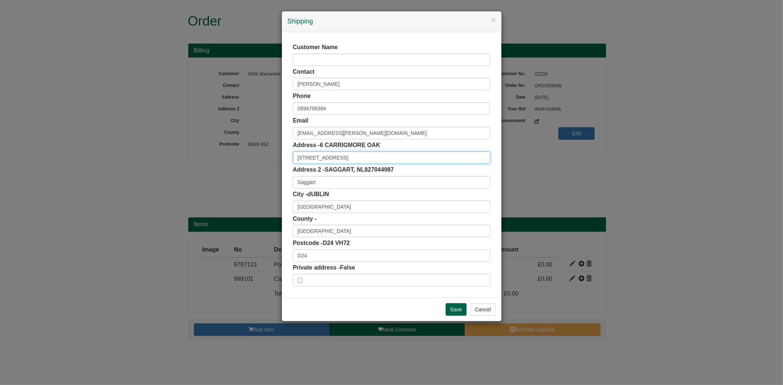
drag, startPoint x: 352, startPoint y: 157, endPoint x: 262, endPoint y: 137, distance: 92.4
click at [272, 164] on div "× Shipping Customer Name Contact Ami Anurag Dubey Phone 0894799384 Email ami.ni…" at bounding box center [391, 192] width 783 height 385
paste input "ARRIGMORE OAK"
type input "6 CARRIGMORE OAK"
drag, startPoint x: 324, startPoint y: 185, endPoint x: 235, endPoint y: 177, distance: 88.8
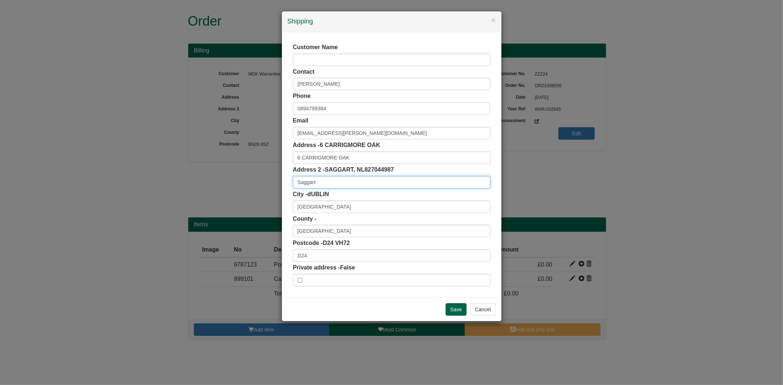
click at [251, 184] on div "× Shipping Customer Name Contact Ami Anurag Dubey Phone 0894799384 Email ami.ni…" at bounding box center [391, 192] width 783 height 385
paste input "SAGGART"
type input "SAGGART"
drag, startPoint x: 325, startPoint y: 234, endPoint x: 270, endPoint y: 243, distance: 55.8
click at [270, 243] on div "× Shipping Customer Name Contact Ami Anurag Dubey Phone 0894799384 Email ami.ni…" at bounding box center [391, 192] width 783 height 385
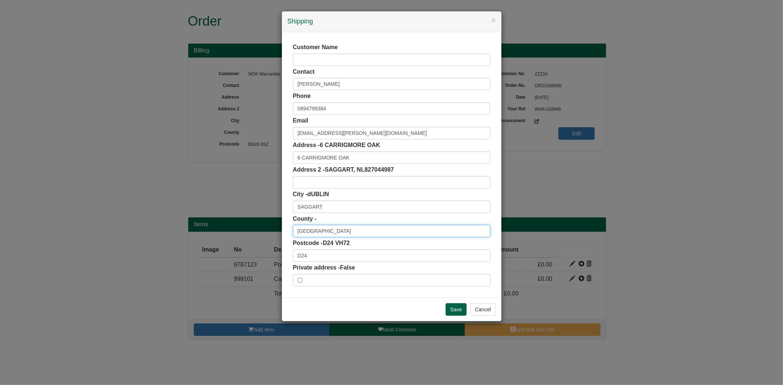
type input "DUBLIN"
click at [290, 208] on div "Customer Name Contact Ami Anurag Dubey Phone 0894799384 Email ami.nilesh.thaker…" at bounding box center [392, 164] width 220 height 265
drag, startPoint x: 317, startPoint y: 255, endPoint x: 250, endPoint y: 252, distance: 66.9
click at [250, 252] on div "× Shipping Customer Name Contact Ami Anurag Dubey Phone 0894799384 Email ami.ni…" at bounding box center [391, 192] width 783 height 385
paste input "VH72"
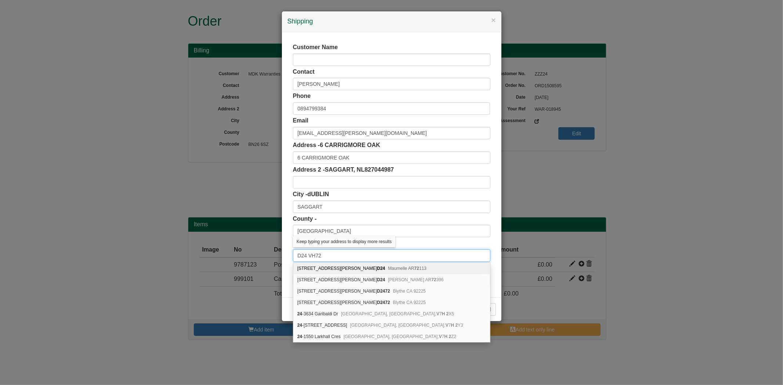
type input "D24 VH72"
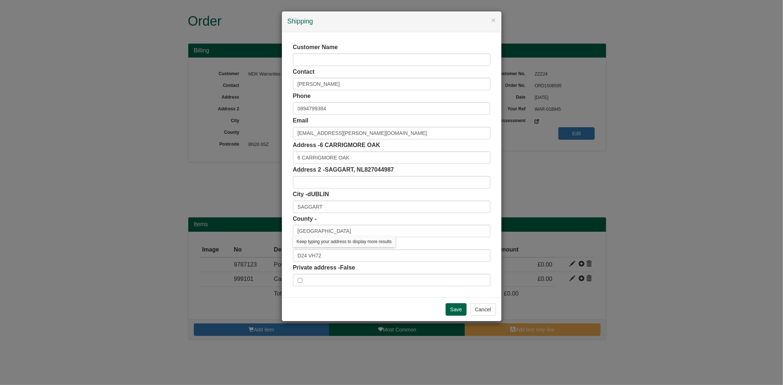
click at [286, 238] on div "Customer Name Contact Ami Anurag Dubey Phone 0894799384 Email ami.nilesh.thaker…" at bounding box center [392, 164] width 220 height 265
click at [461, 313] on input "Save" at bounding box center [456, 310] width 21 height 12
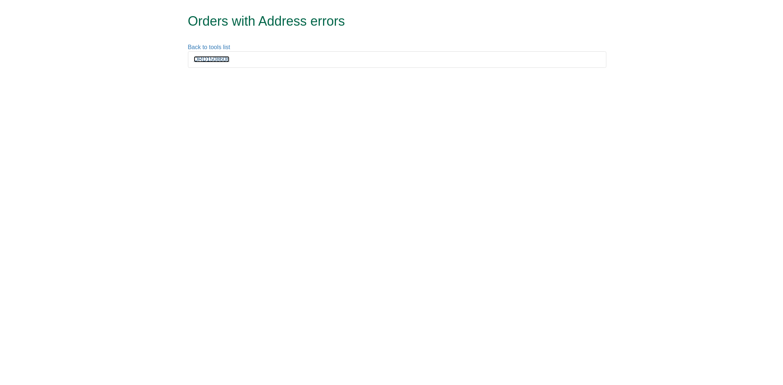
drag, startPoint x: 0, startPoint y: 0, endPoint x: 220, endPoint y: 61, distance: 227.7
click at [220, 61] on link "ORD1508608" at bounding box center [212, 59] width 36 height 6
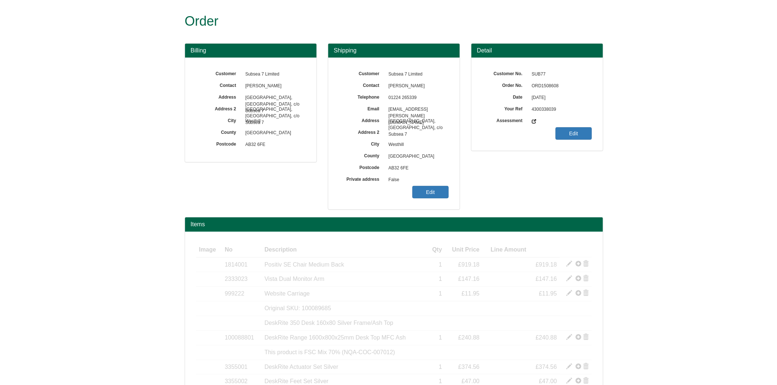
click at [555, 86] on span "ORD1508608" at bounding box center [560, 86] width 64 height 12
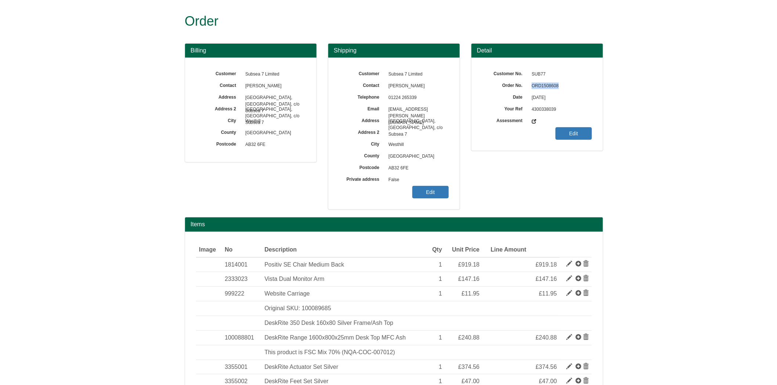
drag, startPoint x: 0, startPoint y: 0, endPoint x: 555, endPoint y: 86, distance: 561.3
click at [555, 86] on span "ORD1508608" at bounding box center [560, 86] width 64 height 12
copy div "ORD1508608"
click at [421, 191] on link "Edit" at bounding box center [430, 192] width 36 height 12
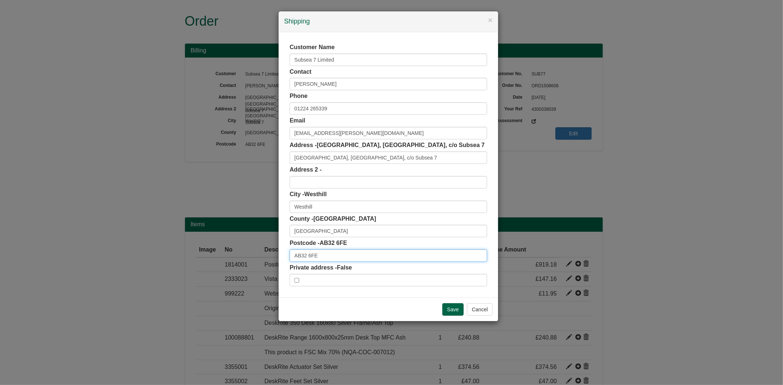
drag, startPoint x: 322, startPoint y: 255, endPoint x: 255, endPoint y: 248, distance: 67.9
click at [255, 250] on div "× Shipping Customer Name Subsea 7 Limited Contact [PERSON_NAME] Phone [PHONE_NU…" at bounding box center [391, 192] width 783 height 385
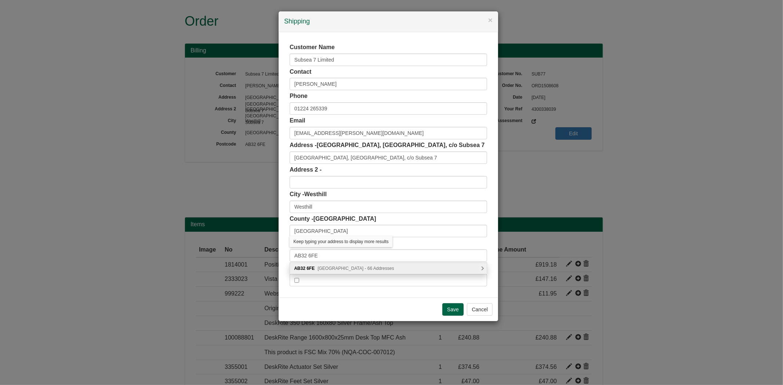
click at [336, 267] on span "[GEOGRAPHIC_DATA] - 66 Addresses" at bounding box center [356, 268] width 76 height 5
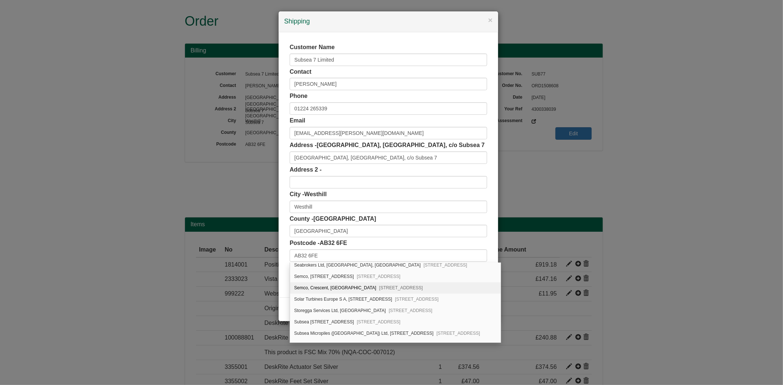
scroll to position [652, 0]
click at [331, 322] on div "Subsea [STREET_ADDRESS]" at bounding box center [395, 321] width 210 height 11
type input "Subsea 7"
type input "[GEOGRAPHIC_DATA]"
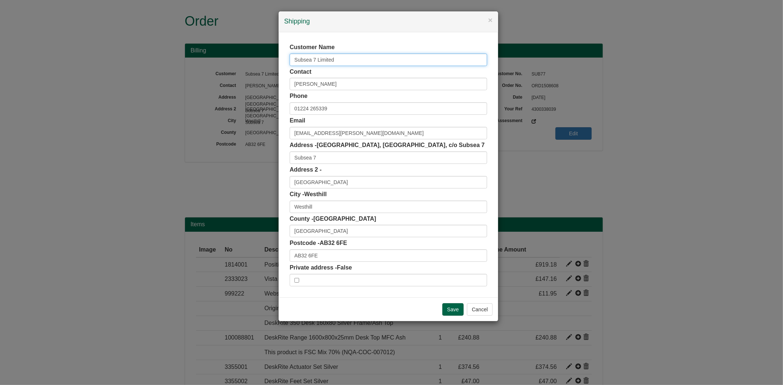
drag, startPoint x: 337, startPoint y: 60, endPoint x: 228, endPoint y: 84, distance: 112.0
click at [228, 84] on div "× Shipping Customer Name Subsea 7 Limited Contact [PERSON_NAME] Phone [PHONE_NU…" at bounding box center [391, 192] width 783 height 385
drag, startPoint x: 385, startPoint y: 145, endPoint x: 474, endPoint y: 142, distance: 89.6
click at [474, 142] on div "Address - [STREET_ADDRESS]" at bounding box center [388, 152] width 197 height 23
copy span "[GEOGRAPHIC_DATA], c/o Subsea 7"
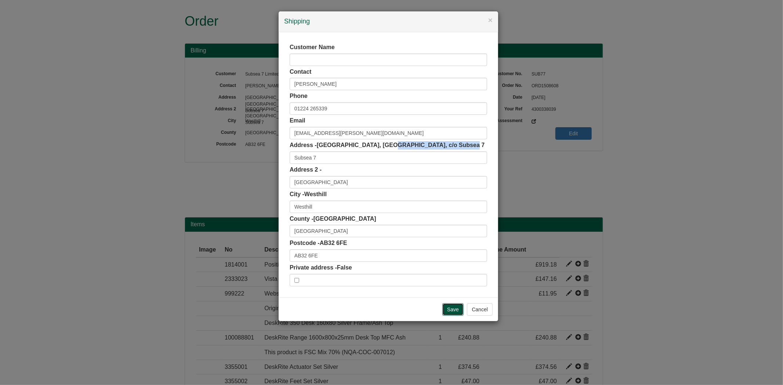
click at [451, 313] on input "Save" at bounding box center [452, 310] width 21 height 12
